Goal: Transaction & Acquisition: Purchase product/service

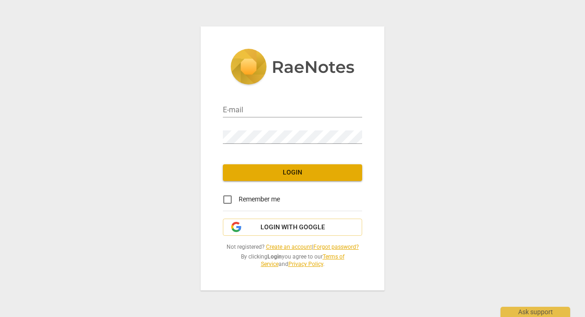
click at [256, 129] on div "Password" at bounding box center [292, 133] width 139 height 21
click at [242, 112] on input "email" at bounding box center [292, 110] width 139 height 13
type input "catlinrene@gmail.com"
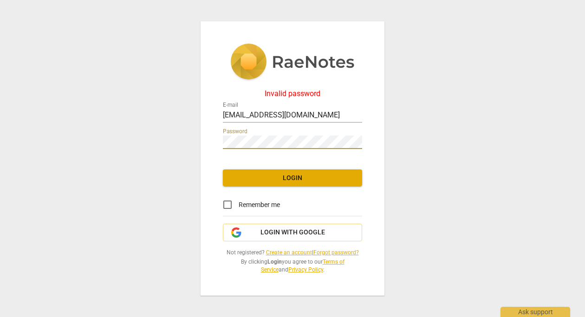
click at [198, 137] on div "Invalid password E-mail catlinrene@gmail.com Password Login Remember me Login w…" at bounding box center [292, 158] width 585 height 317
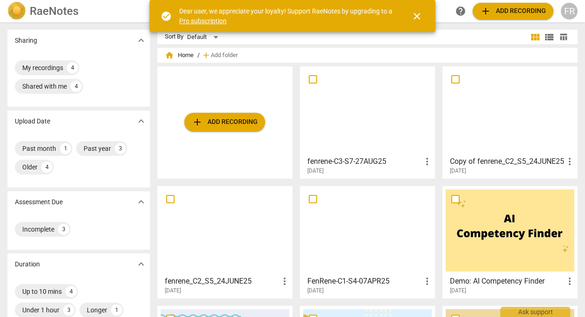
click at [413, 17] on span "close" at bounding box center [416, 16] width 11 height 11
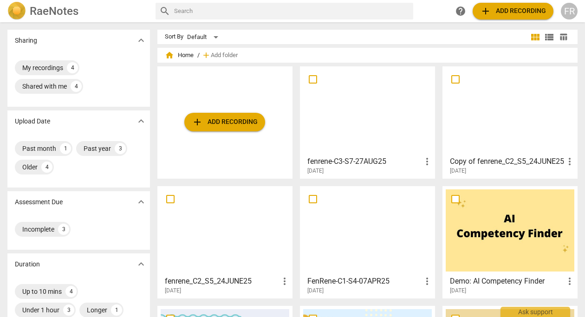
click at [222, 124] on span "add Add recording" at bounding box center [225, 122] width 66 height 11
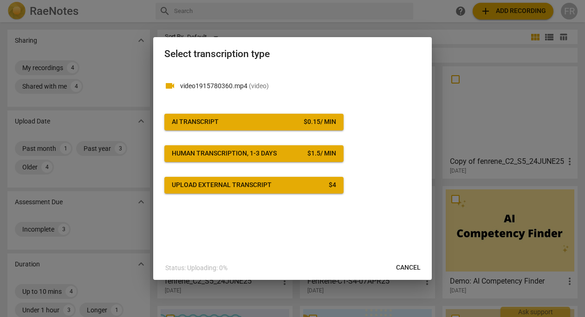
click at [250, 122] on span "AI Transcript $ 0.15 / min" at bounding box center [254, 121] width 164 height 9
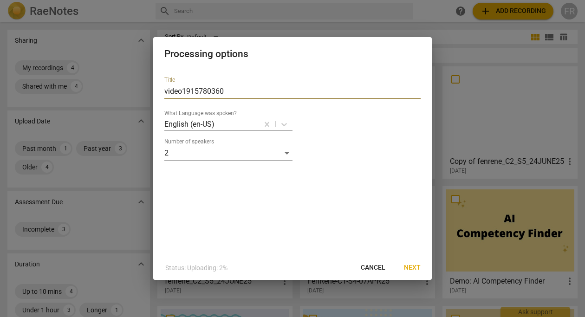
drag, startPoint x: 237, startPoint y: 89, endPoint x: 154, endPoint y: 89, distance: 82.6
click at [154, 89] on div "Title video1915780360 What Language was spoken? English (en-US) Number of speak…" at bounding box center [292, 162] width 279 height 187
click at [261, 70] on div "Title video1915780360 What Language was spoken? English (en-US) Number of speak…" at bounding box center [292, 114] width 256 height 91
click at [415, 266] on span "Next" at bounding box center [412, 267] width 17 height 9
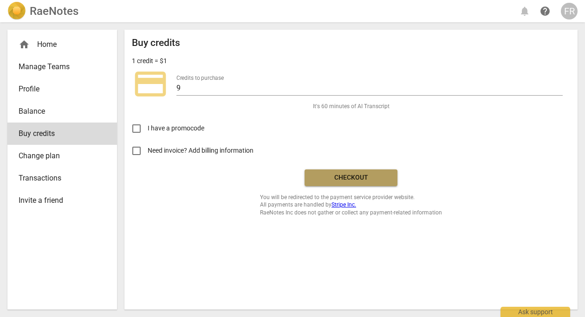
click at [356, 175] on span "Checkout" at bounding box center [351, 177] width 78 height 9
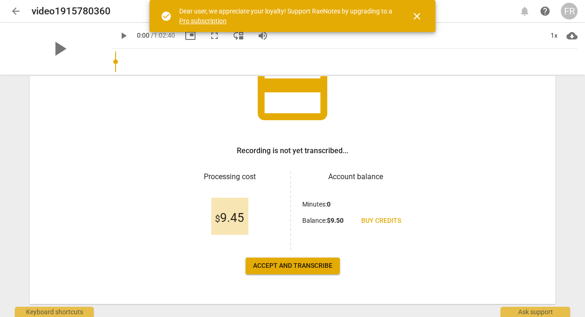
scroll to position [102, 0]
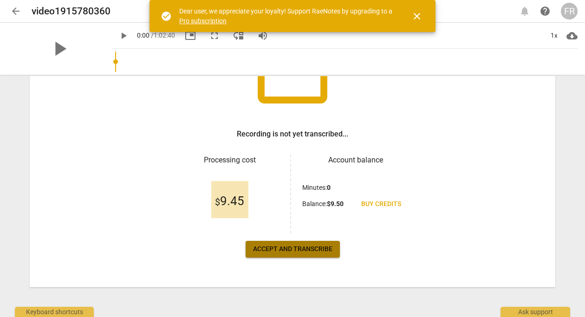
click at [287, 249] on span "Accept and transcribe" at bounding box center [292, 249] width 79 height 9
click at [418, 15] on span "close" at bounding box center [416, 16] width 11 height 11
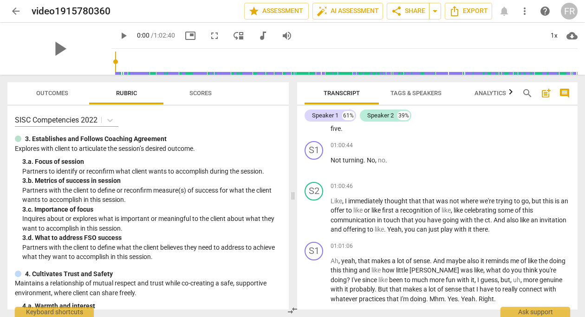
scroll to position [12674, 0]
